Goal: Information Seeking & Learning: Learn about a topic

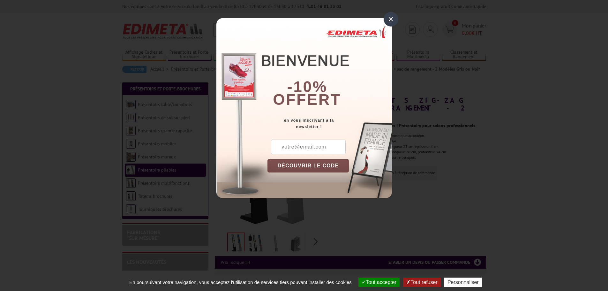
click at [387, 20] on div "×" at bounding box center [390, 19] width 15 height 15
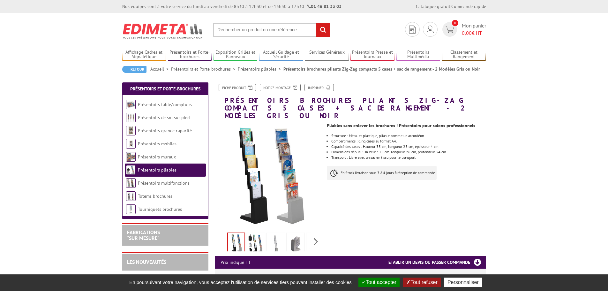
click at [421, 280] on button "Tout refuser" at bounding box center [421, 281] width 37 height 9
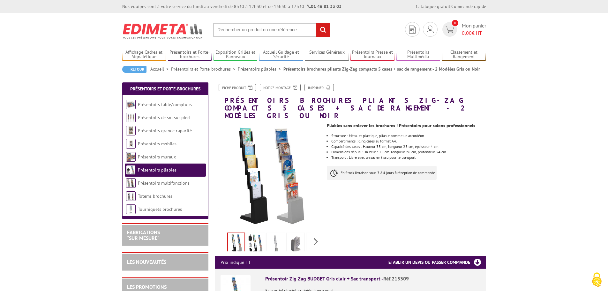
click at [279, 24] on input "text" at bounding box center [271, 30] width 117 height 14
click at [269, 33] on input "text" at bounding box center [271, 30] width 117 height 14
click at [252, 27] on input "text" at bounding box center [271, 30] width 117 height 14
click at [252, 30] on input "text" at bounding box center [271, 30] width 117 height 14
type input "présentoir a5"
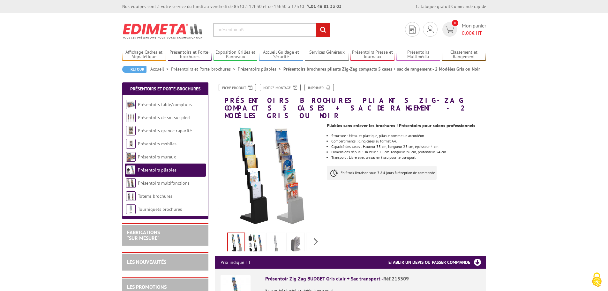
click at [316, 23] on input "rechercher" at bounding box center [323, 30] width 14 height 14
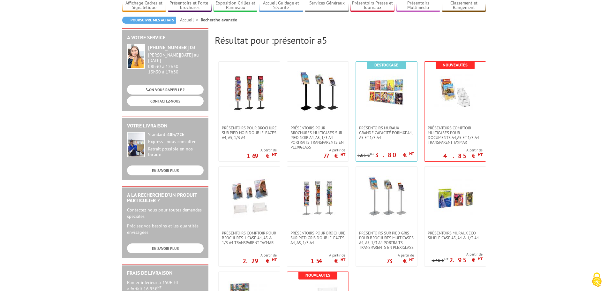
scroll to position [128, 0]
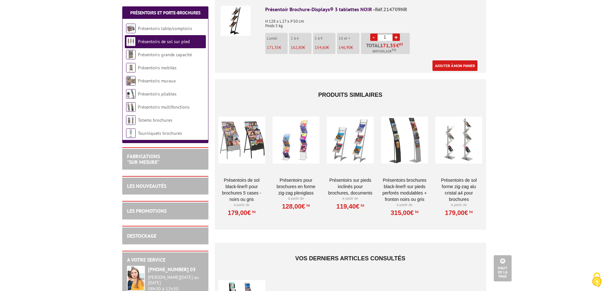
scroll to position [128, 0]
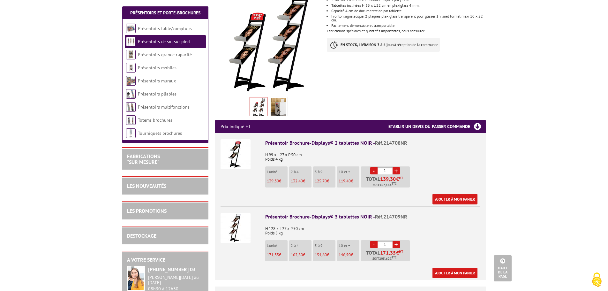
drag, startPoint x: 482, startPoint y: 99, endPoint x: 528, endPoint y: 56, distance: 63.2
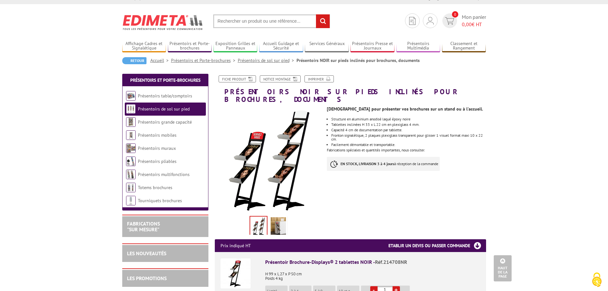
scroll to position [0, 0]
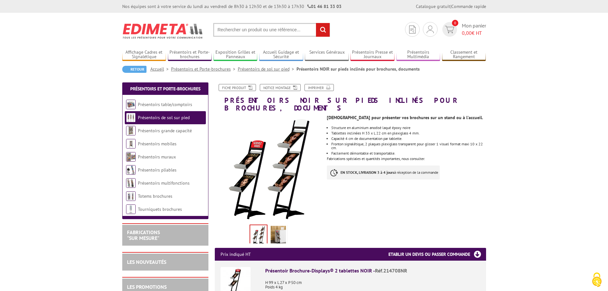
click at [217, 248] on div "Prix indiqué HT Etablir un devis ou passer commande" at bounding box center [350, 254] width 271 height 13
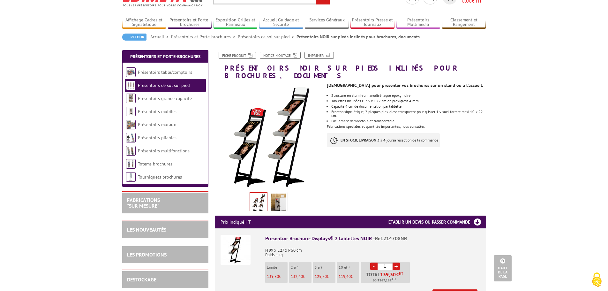
scroll to position [32, 0]
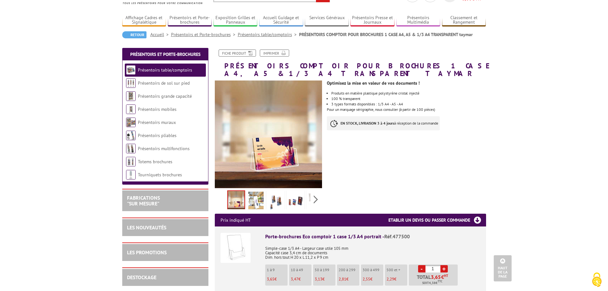
scroll to position [32, 0]
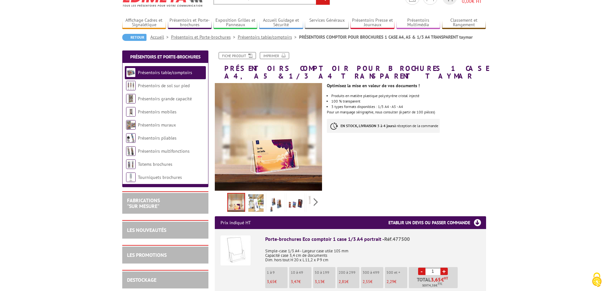
click at [277, 204] on img at bounding box center [275, 204] width 15 height 20
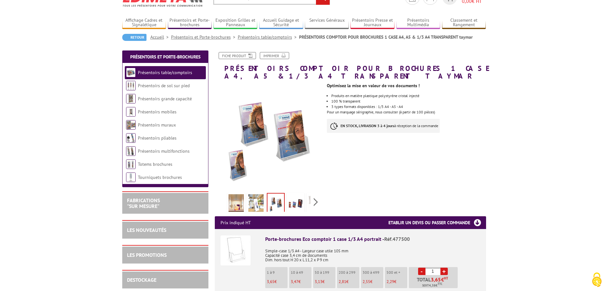
click at [294, 202] on img at bounding box center [295, 204] width 15 height 20
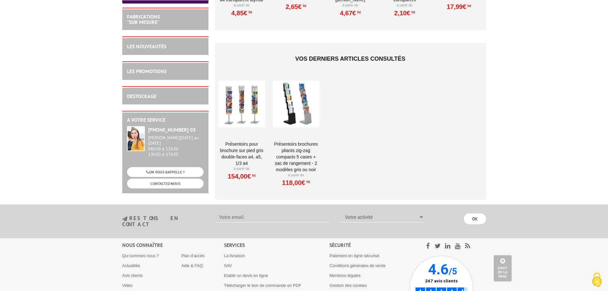
scroll to position [833, 0]
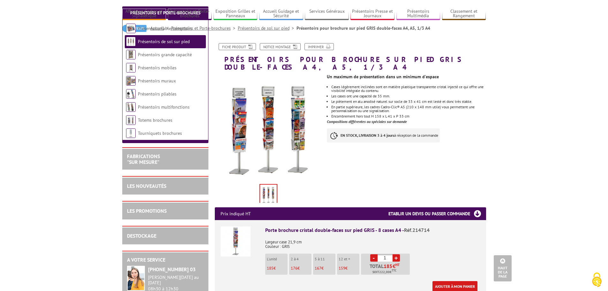
scroll to position [32, 0]
